Goal: Information Seeking & Learning: Learn about a topic

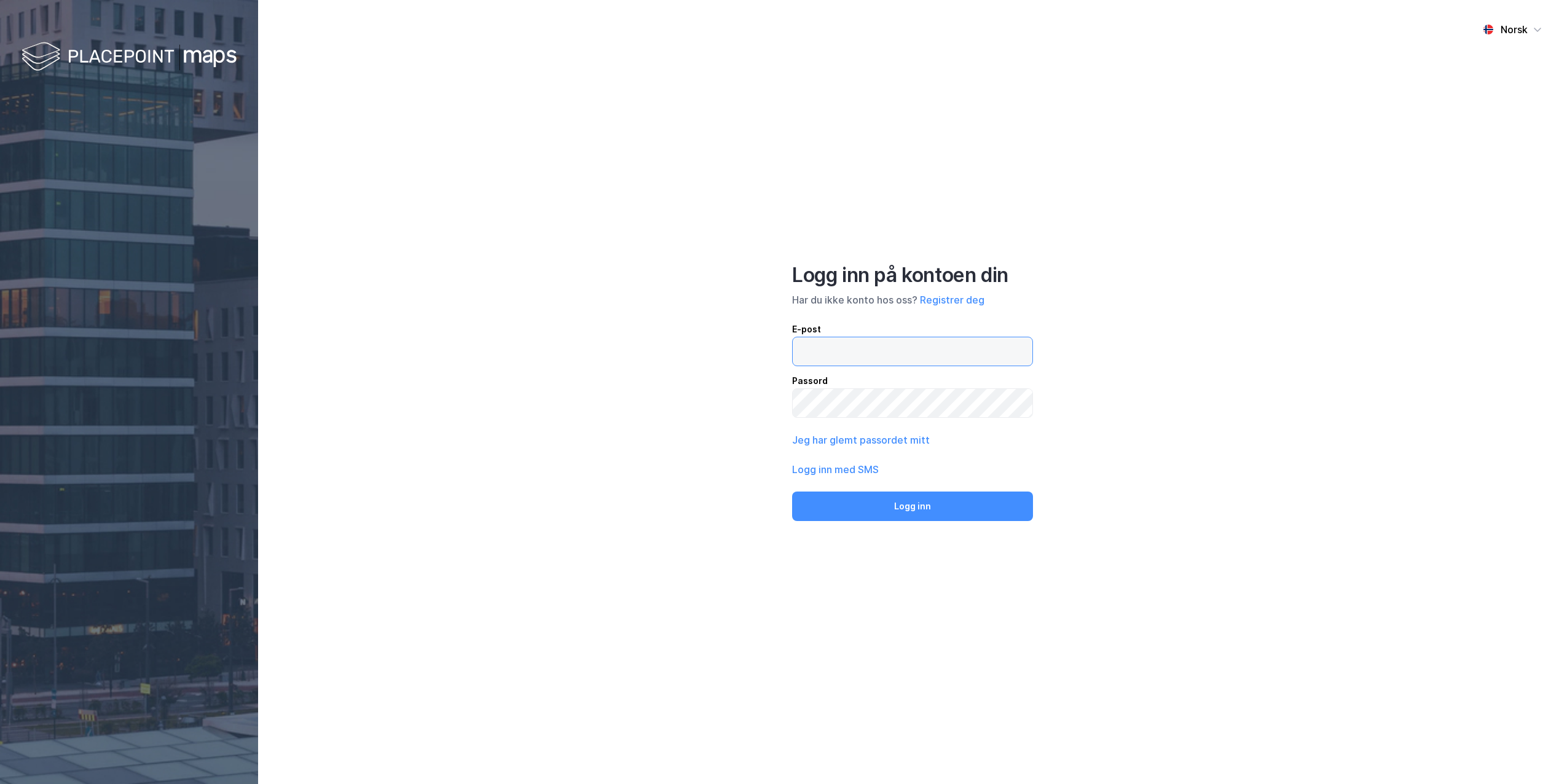
type input "[PERSON_NAME][EMAIL_ADDRESS][DOMAIN_NAME]"
click at [853, 489] on div "Logg inn på kontoen din Har du ikke konto hos oss? Registrer deg E-post [PERSON…" at bounding box center [912, 392] width 240 height 258
click at [851, 505] on button "Logg inn" at bounding box center [912, 506] width 240 height 30
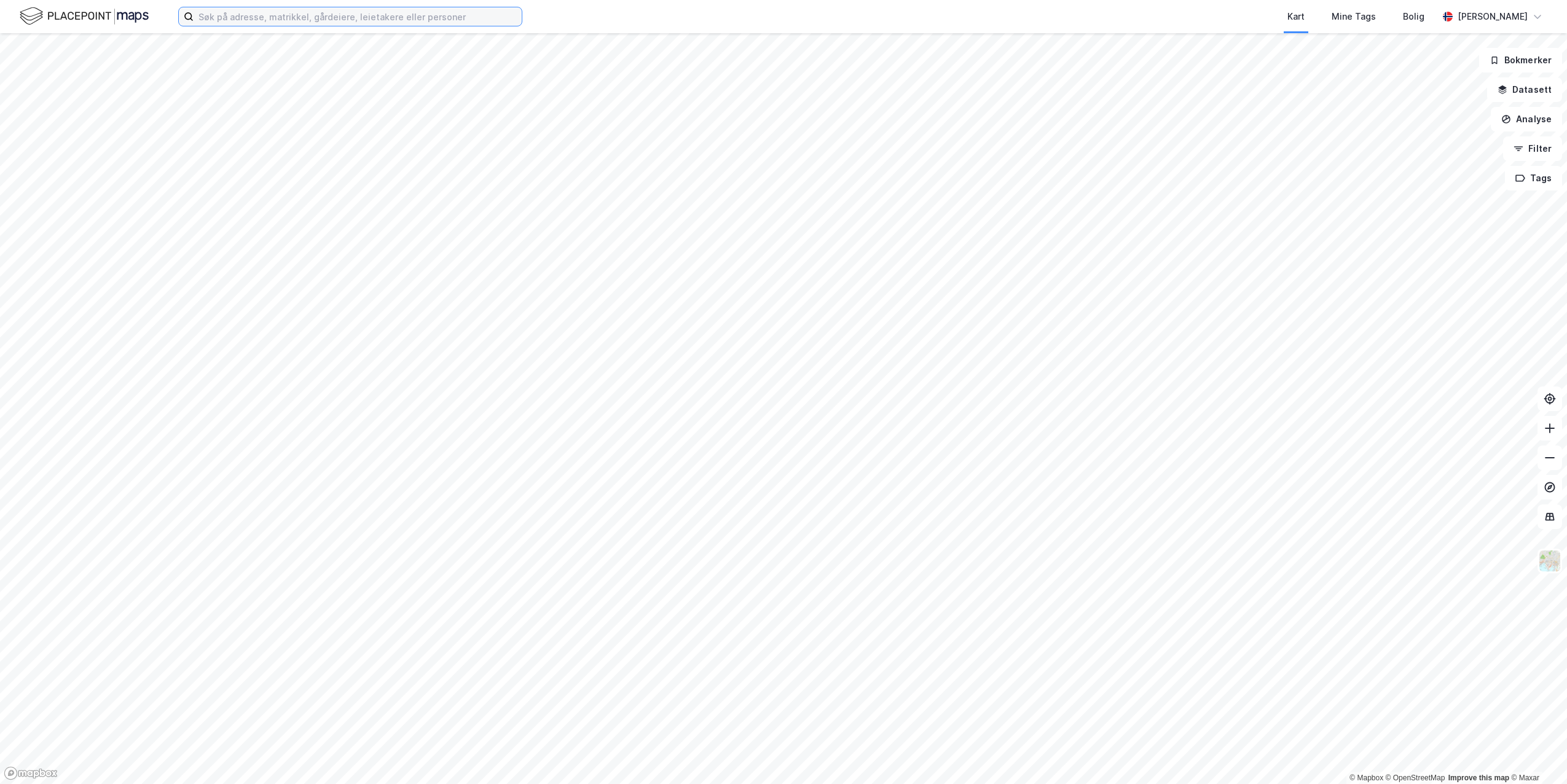
click at [285, 16] on input at bounding box center [357, 16] width 328 height 18
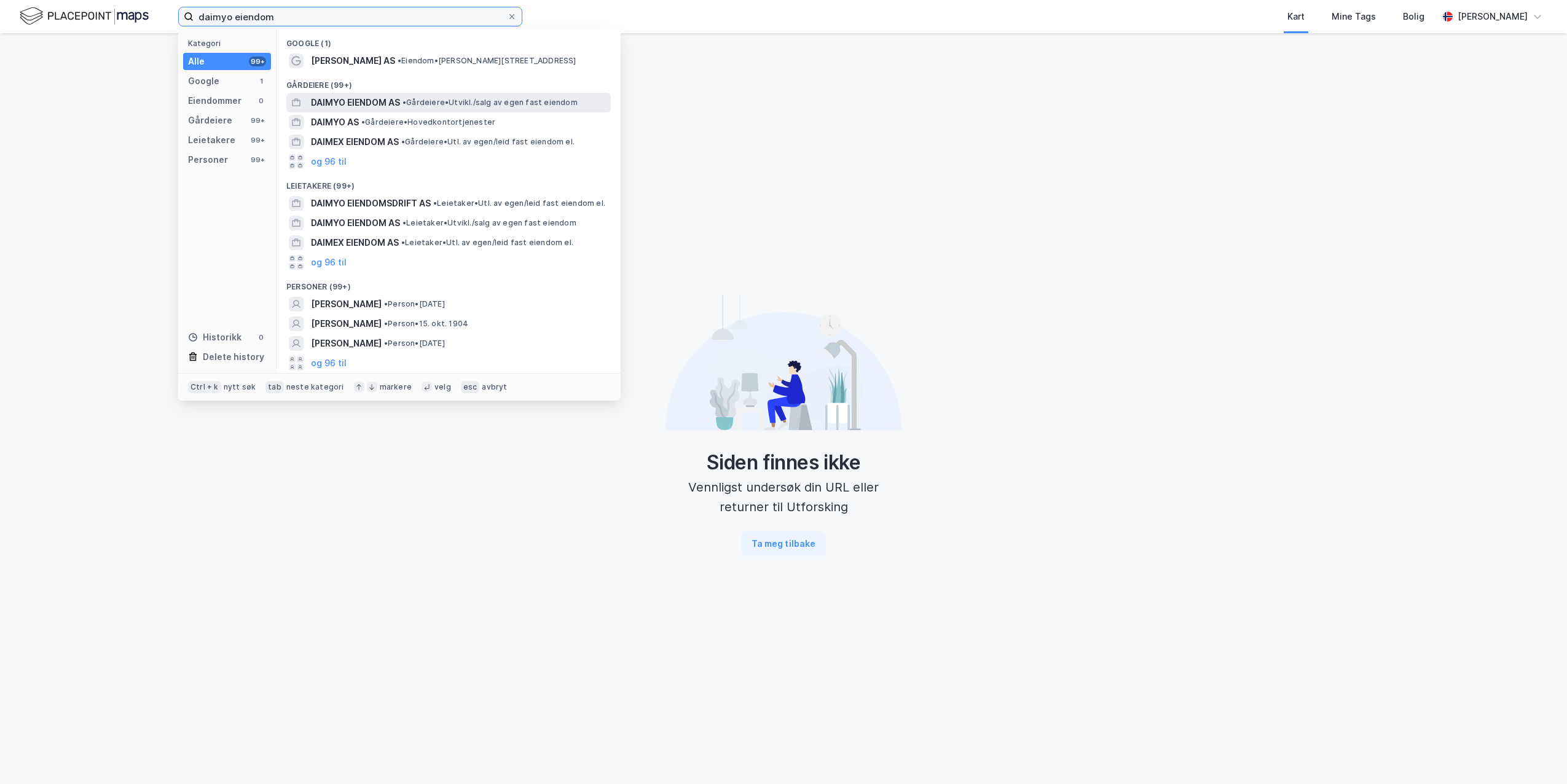
type input "daimyo eiendom"
click at [303, 99] on div "DAIMYO EIENDOM AS • Gårdeiere • [GEOGRAPHIC_DATA]/salg av egen fast eiendom" at bounding box center [449, 102] width 324 height 19
